Goal: Information Seeking & Learning: Learn about a topic

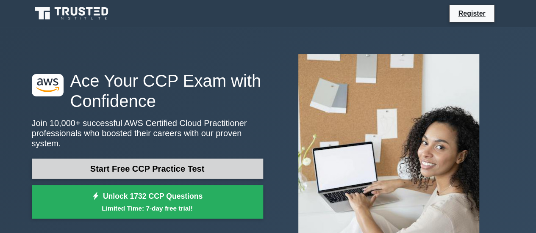
click at [199, 160] on link "Start Free CCP Practice Test" at bounding box center [147, 169] width 231 height 20
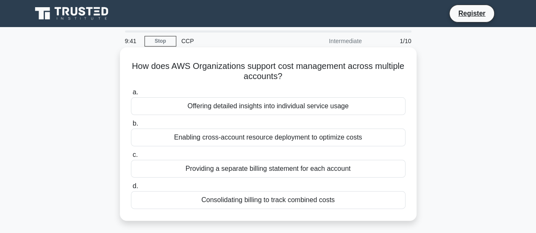
click at [290, 201] on div "Consolidating billing to track combined costs" at bounding box center [268, 200] width 274 height 18
click at [131, 189] on input "d. Consolidating billing to track combined costs" at bounding box center [131, 187] width 0 height 6
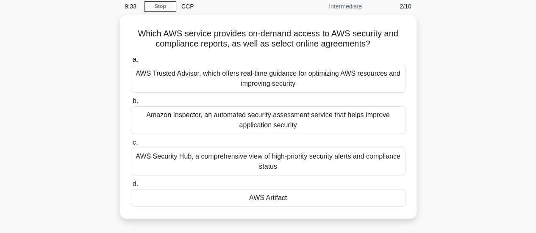
scroll to position [39, 0]
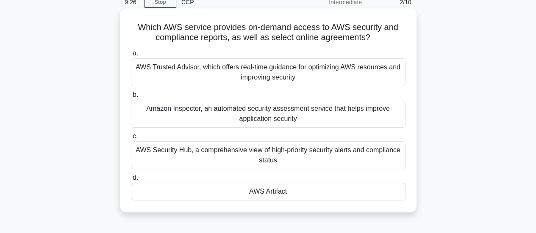
click at [298, 70] on div "AWS Trusted Advisor, which offers real-time guidance for optimizing AWS resourc…" at bounding box center [268, 72] width 274 height 28
click at [131, 56] on input "a. AWS Trusted Advisor, which offers real-time guidance for optimizing AWS reso…" at bounding box center [131, 54] width 0 height 6
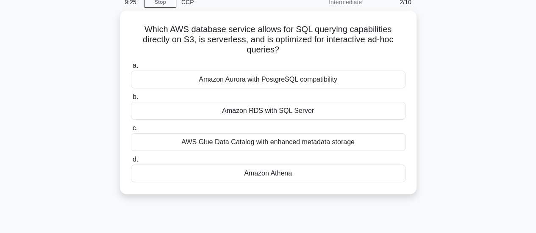
scroll to position [0, 0]
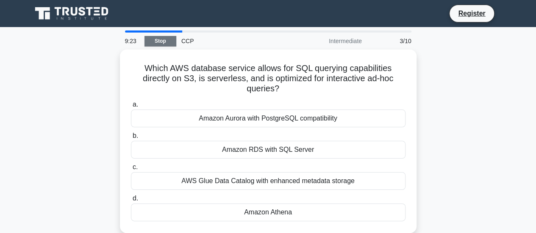
click at [153, 44] on link "Stop" at bounding box center [160, 41] width 32 height 11
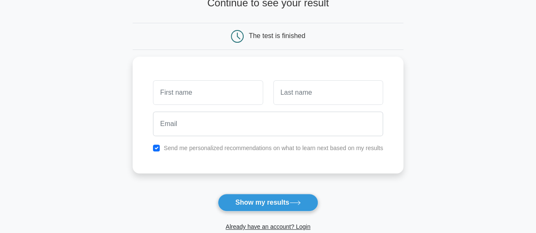
scroll to position [30, 0]
